Goal: Information Seeking & Learning: Learn about a topic

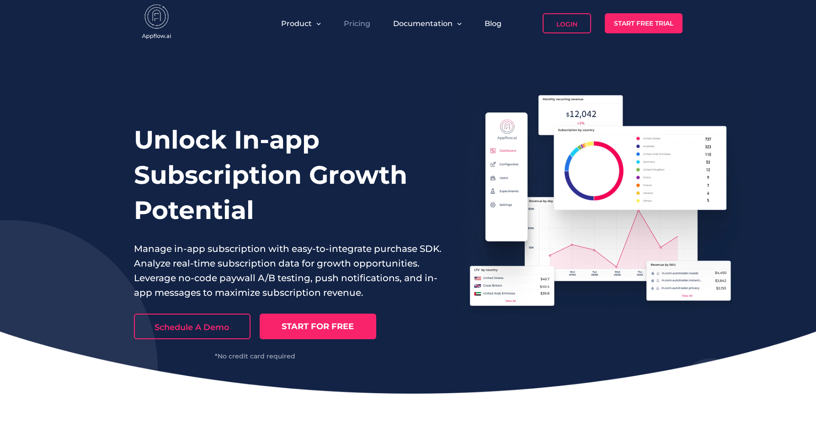
click at [359, 23] on link "Pricing" at bounding box center [357, 23] width 27 height 9
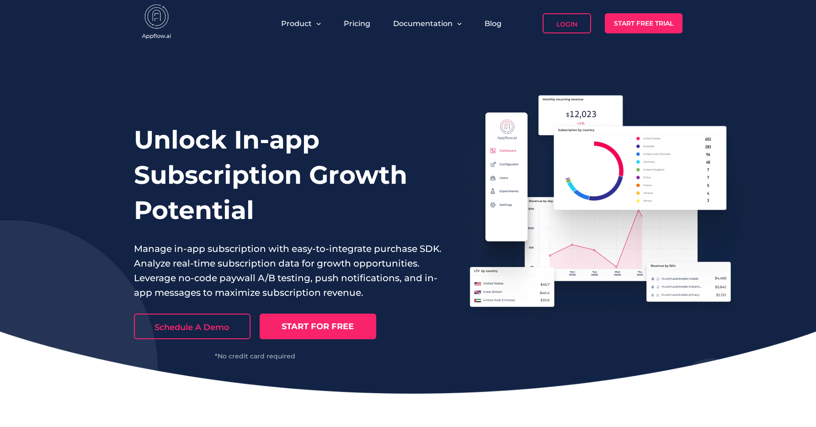
drag, startPoint x: 556, startPoint y: 186, endPoint x: 522, endPoint y: 173, distance: 36.2
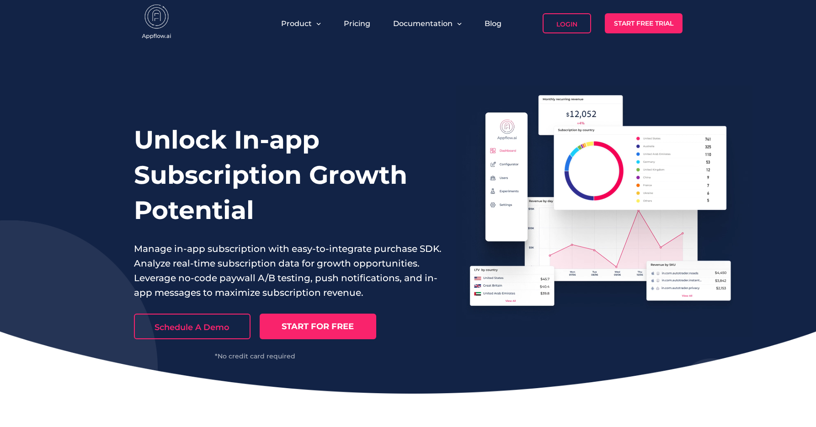
click at [556, 186] on video at bounding box center [604, 210] width 297 height 251
drag, startPoint x: 522, startPoint y: 173, endPoint x: 501, endPoint y: 185, distance: 24.4
click at [521, 174] on video at bounding box center [604, 210] width 297 height 251
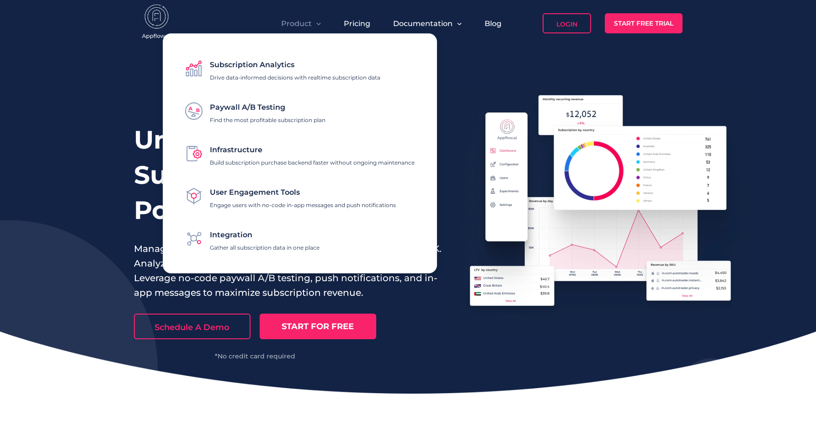
click at [294, 77] on p "Drive data-informed decisions with realtime subscription data" at bounding box center [295, 77] width 170 height 7
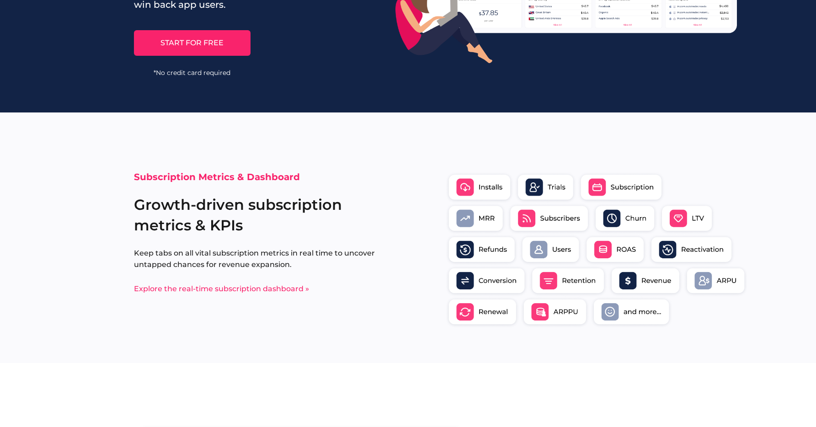
scroll to position [261, 0]
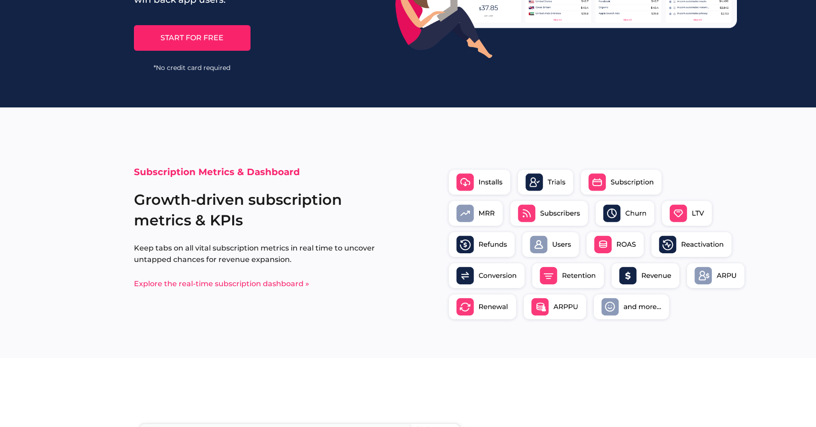
click at [633, 224] on img at bounding box center [596, 244] width 303 height 158
click at [611, 253] on img at bounding box center [596, 244] width 303 height 158
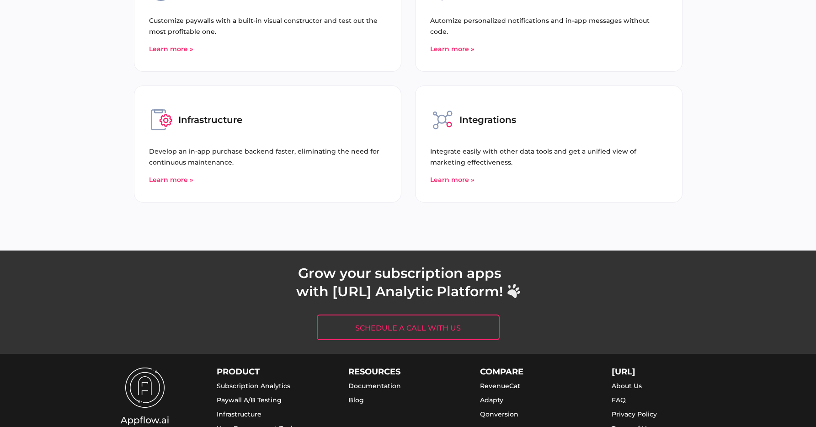
scroll to position [2581, 0]
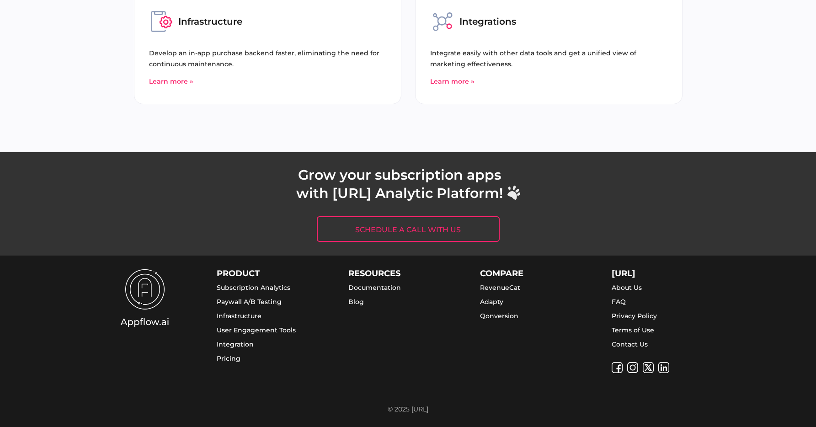
click at [633, 288] on link "About Us" at bounding box center [627, 287] width 30 height 8
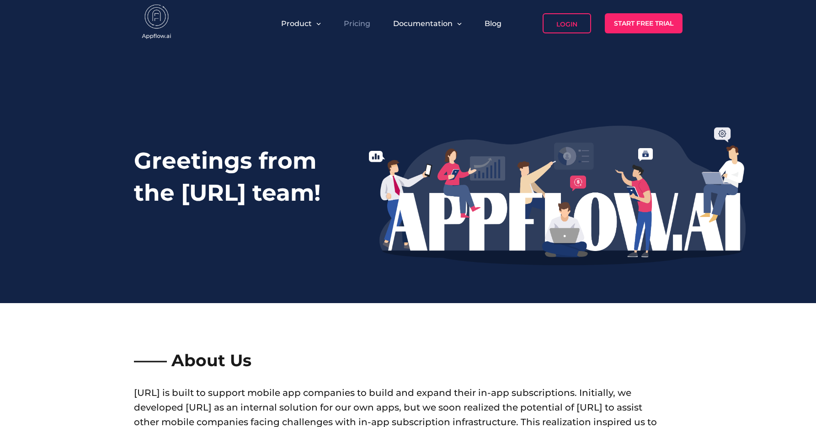
click at [346, 25] on link "Pricing" at bounding box center [357, 23] width 27 height 9
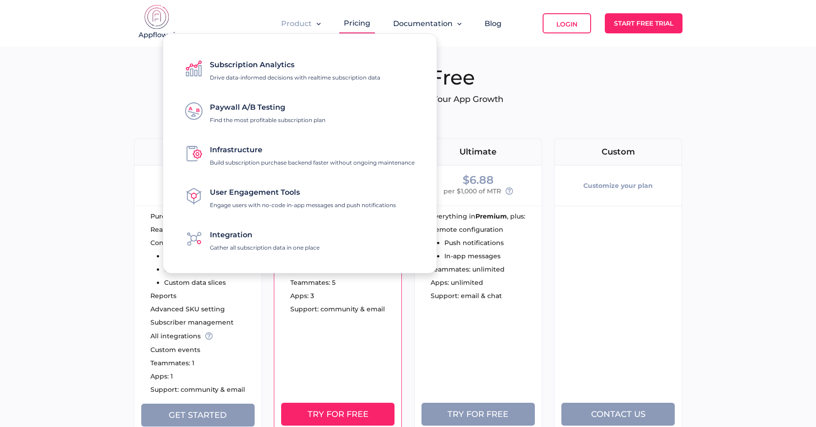
click at [295, 26] on span "Product" at bounding box center [296, 23] width 31 height 9
click at [284, 68] on span "Subscription Analytics" at bounding box center [252, 64] width 85 height 9
